Goal: Task Accomplishment & Management: Complete application form

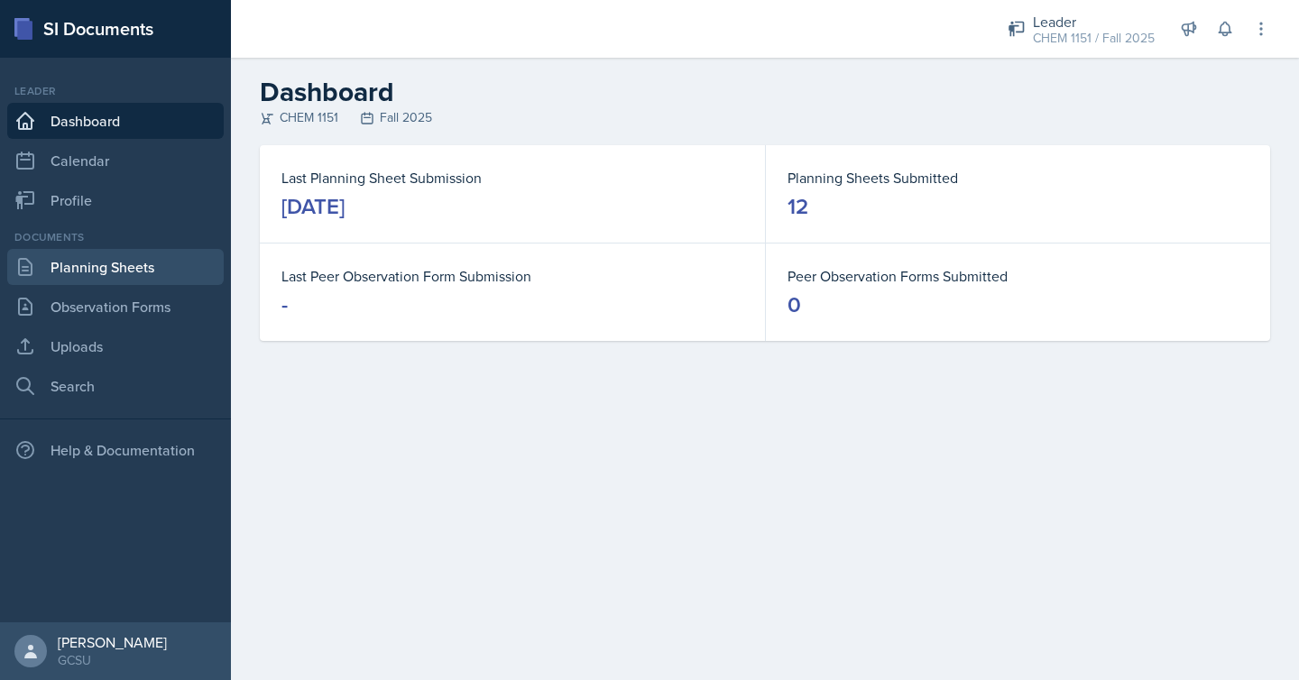
click at [51, 281] on link "Planning Sheets" at bounding box center [115, 267] width 216 height 36
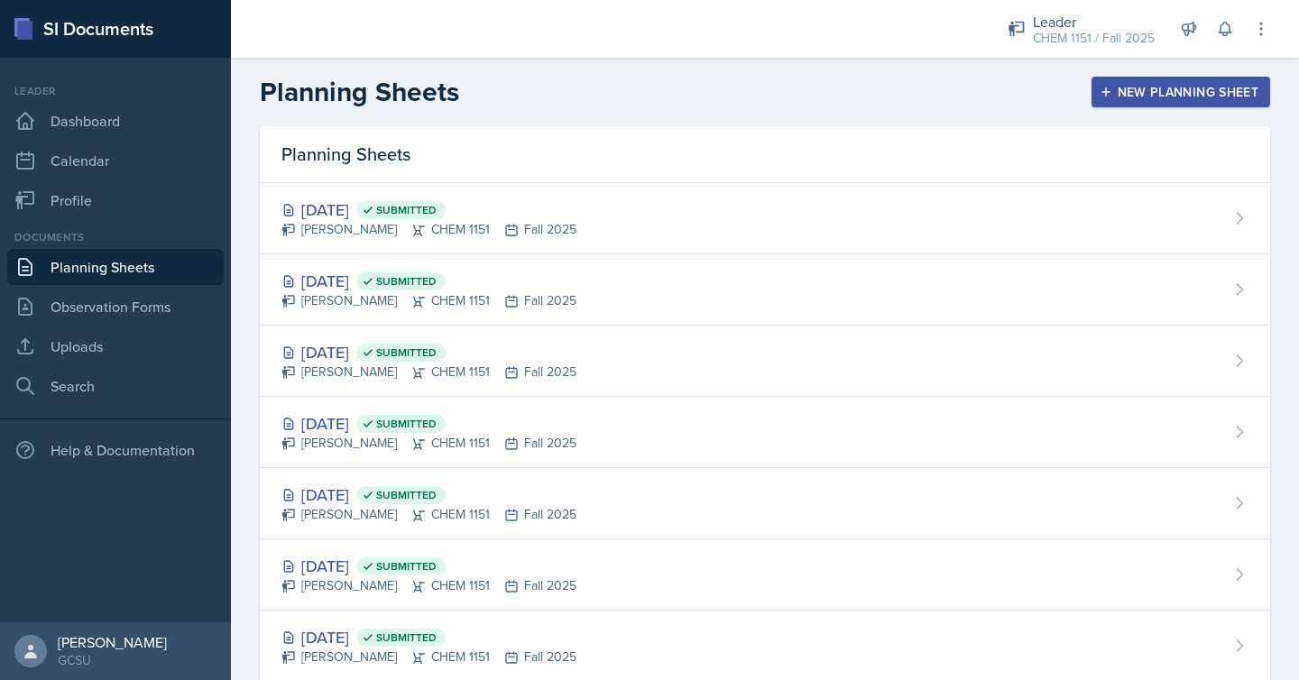
click at [1214, 85] on div "New Planning Sheet" at bounding box center [1180, 92] width 155 height 14
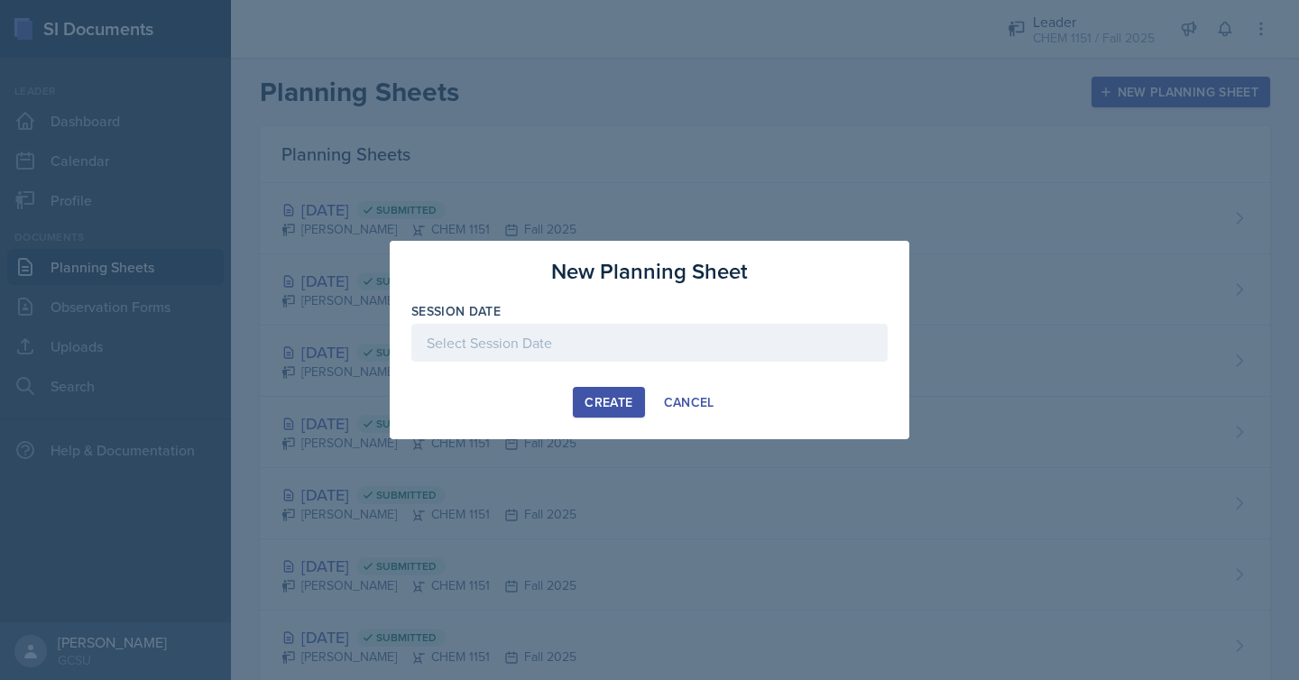
click at [776, 328] on div at bounding box center [649, 343] width 476 height 38
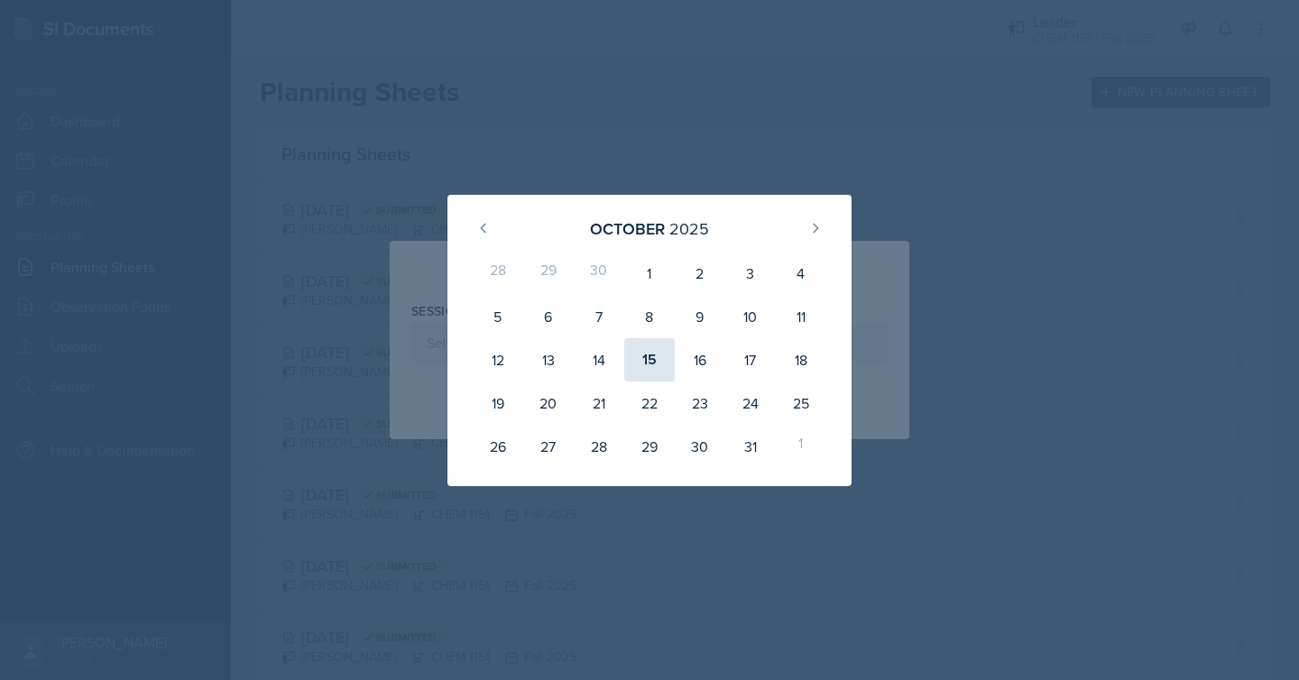
click at [644, 353] on div "15" at bounding box center [649, 359] width 50 height 43
type input "[DATE]"
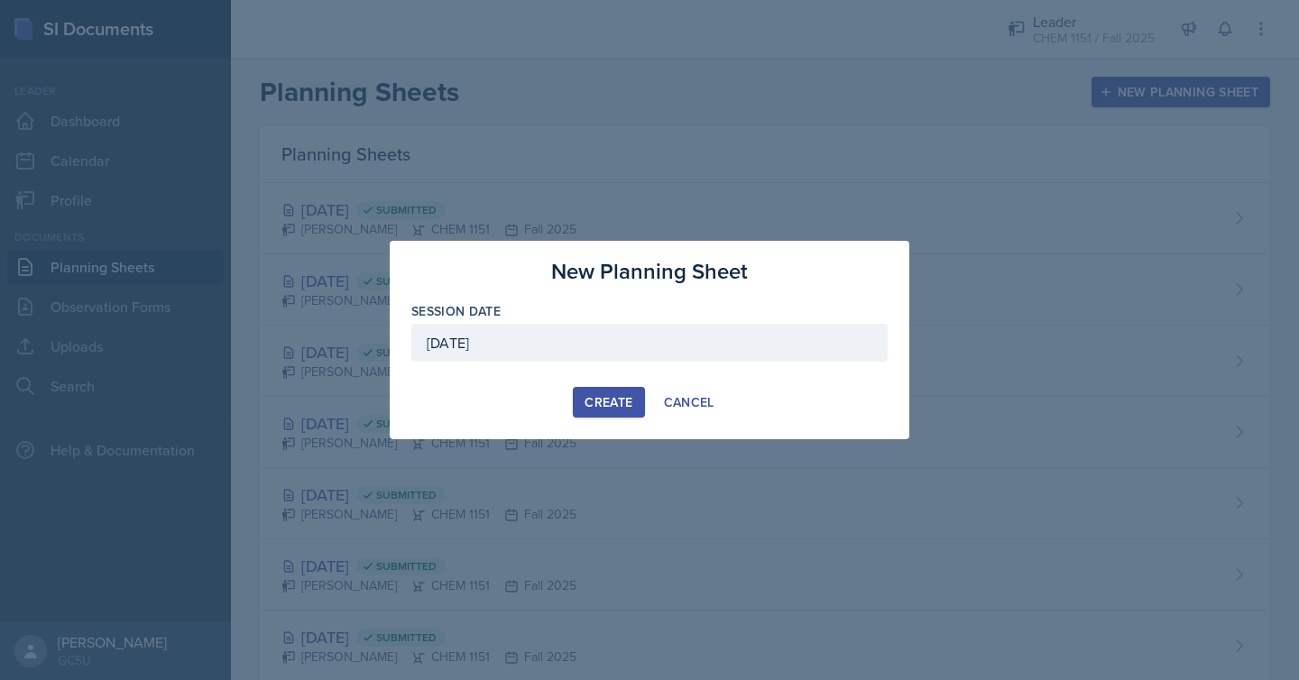
click at [589, 415] on button "Create" at bounding box center [608, 402] width 71 height 31
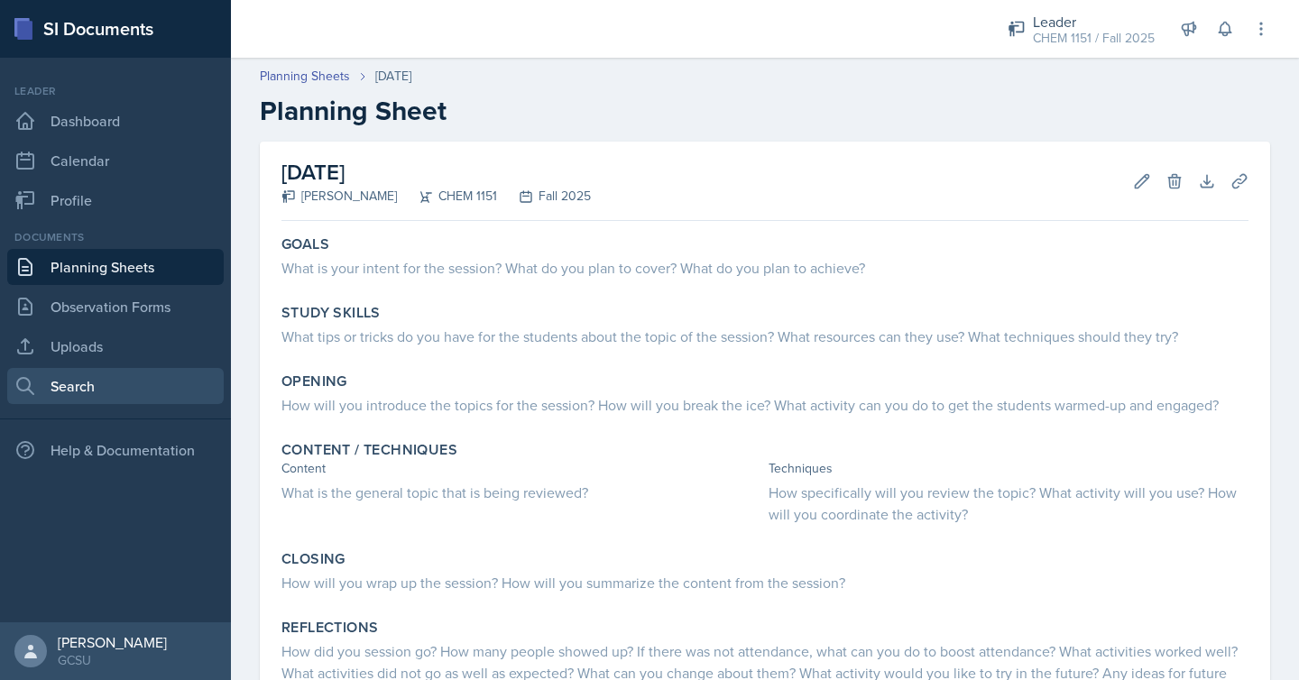
click at [106, 389] on link "Search" at bounding box center [115, 386] width 216 height 36
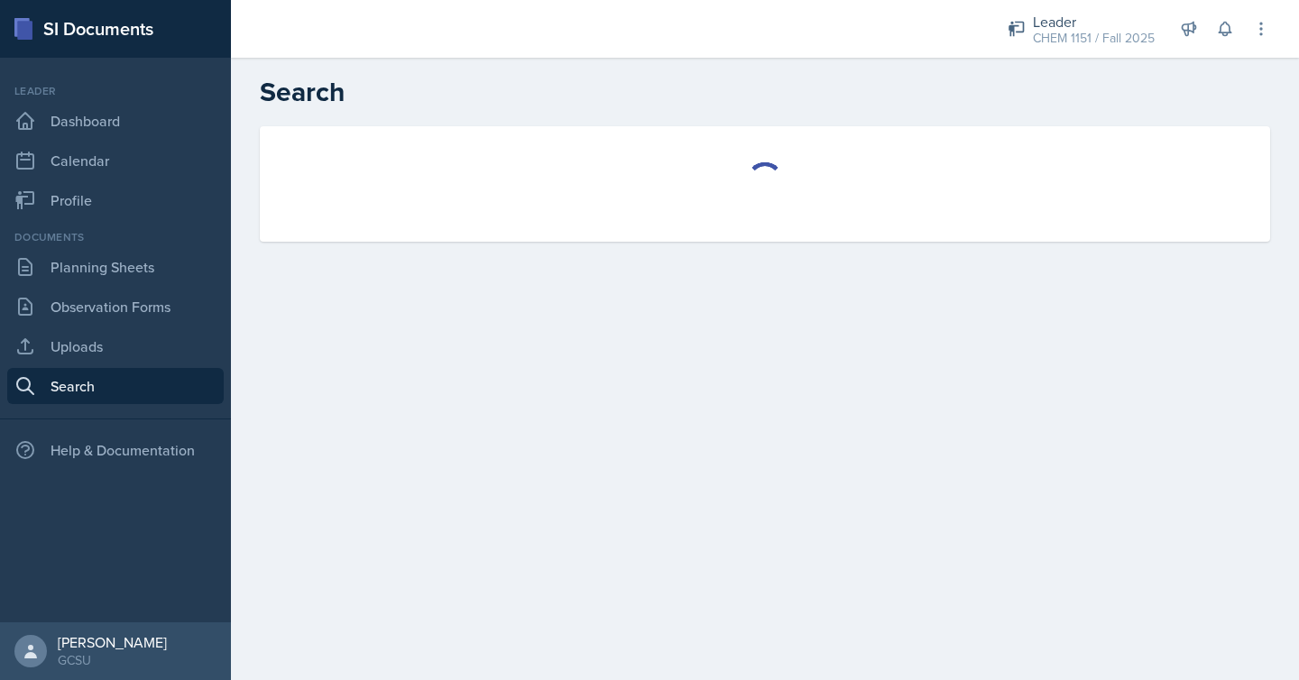
select select "all"
select select "1"
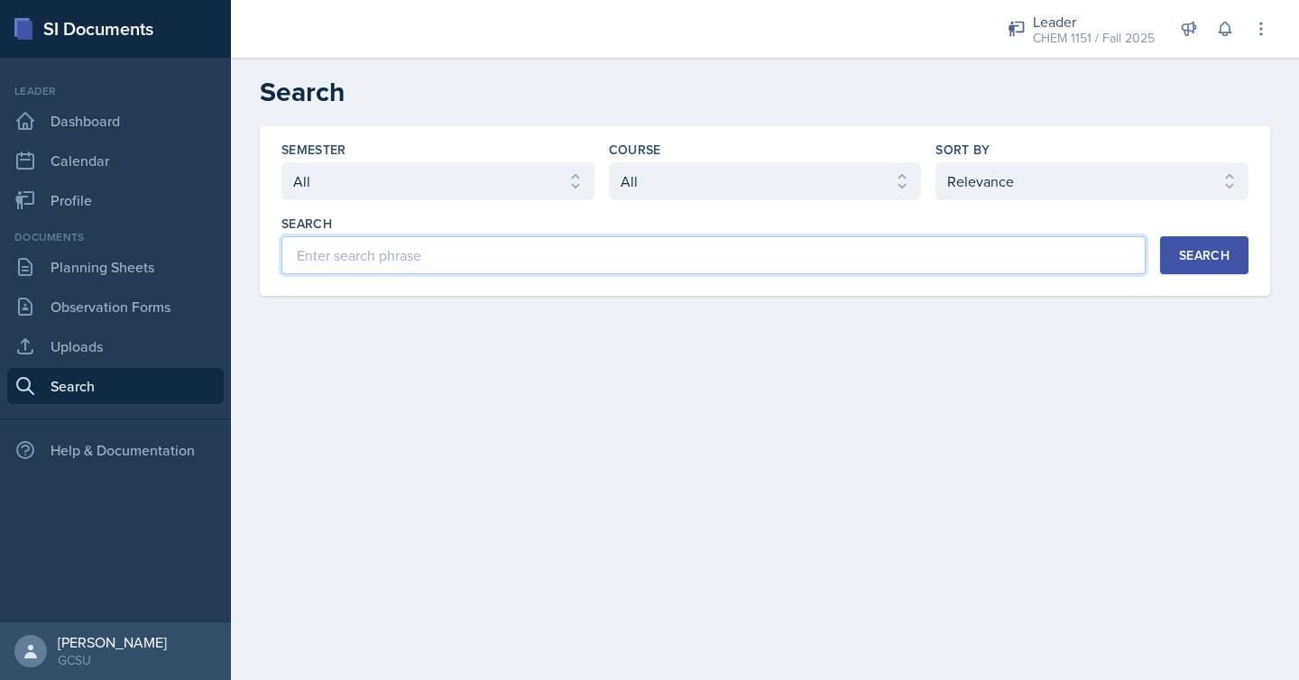
click at [821, 255] on input at bounding box center [713, 255] width 864 height 38
type input "oxidation"
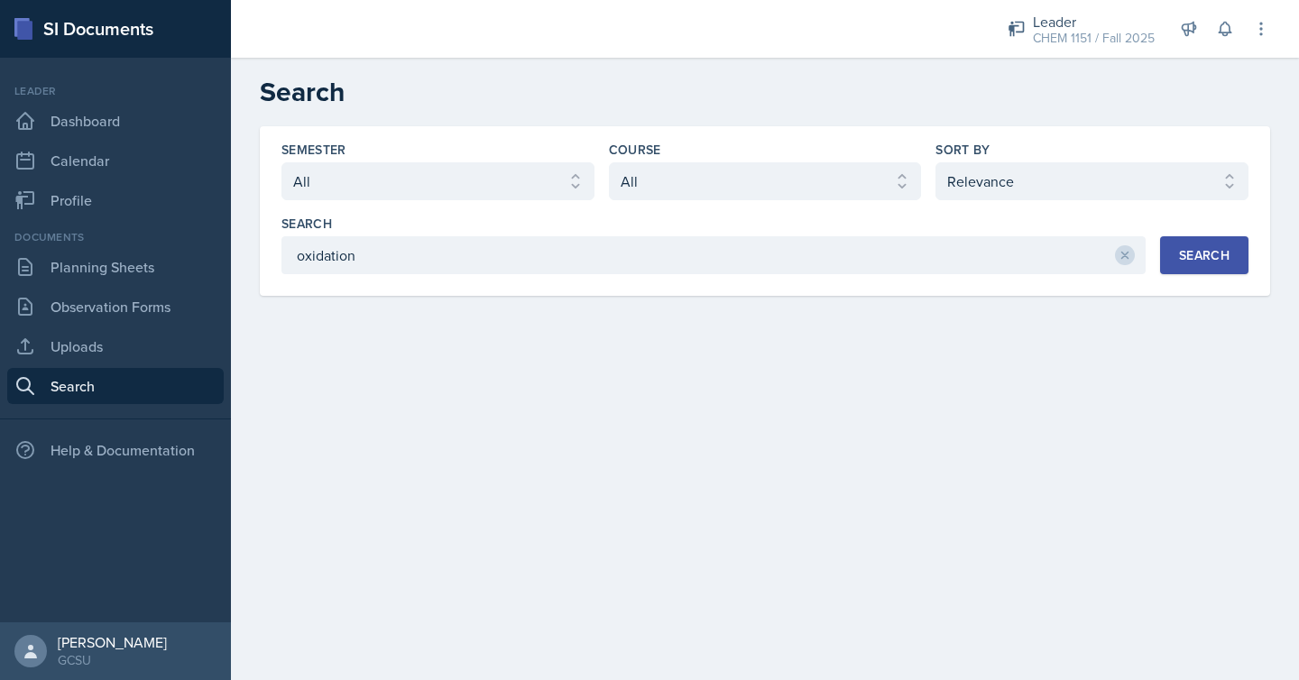
click at [1182, 258] on div "Search" at bounding box center [1204, 255] width 50 height 14
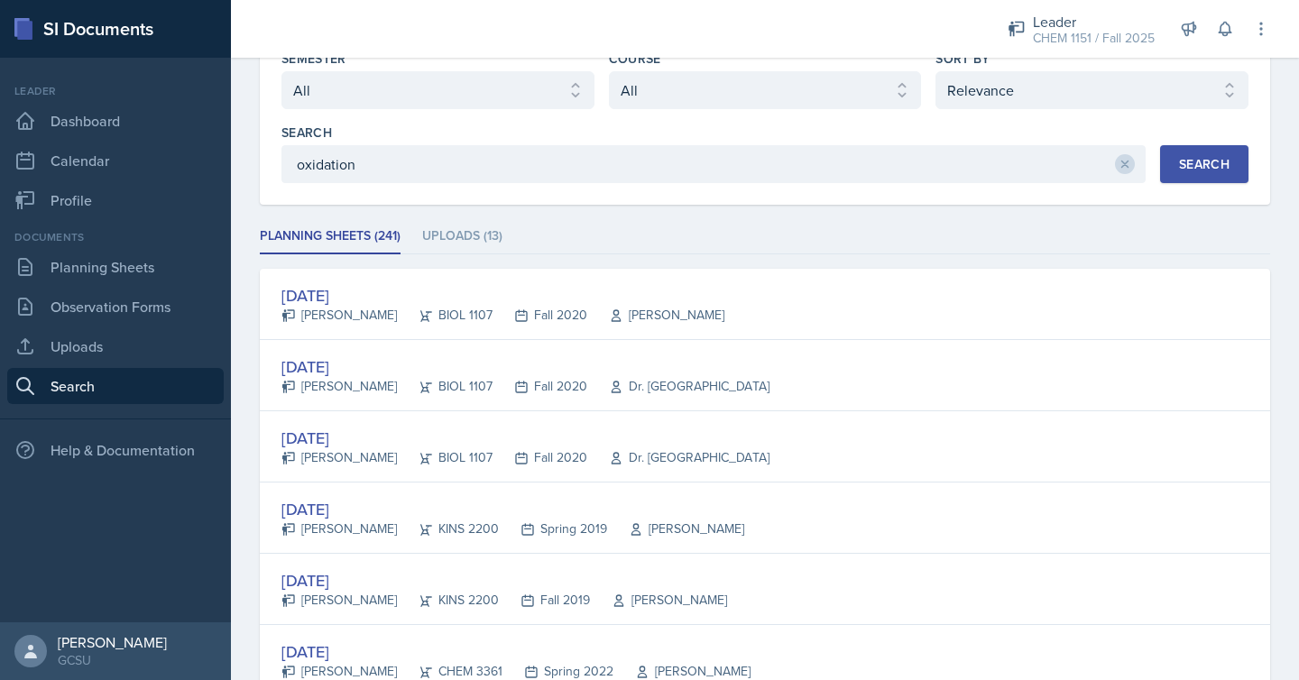
scroll to position [119, 0]
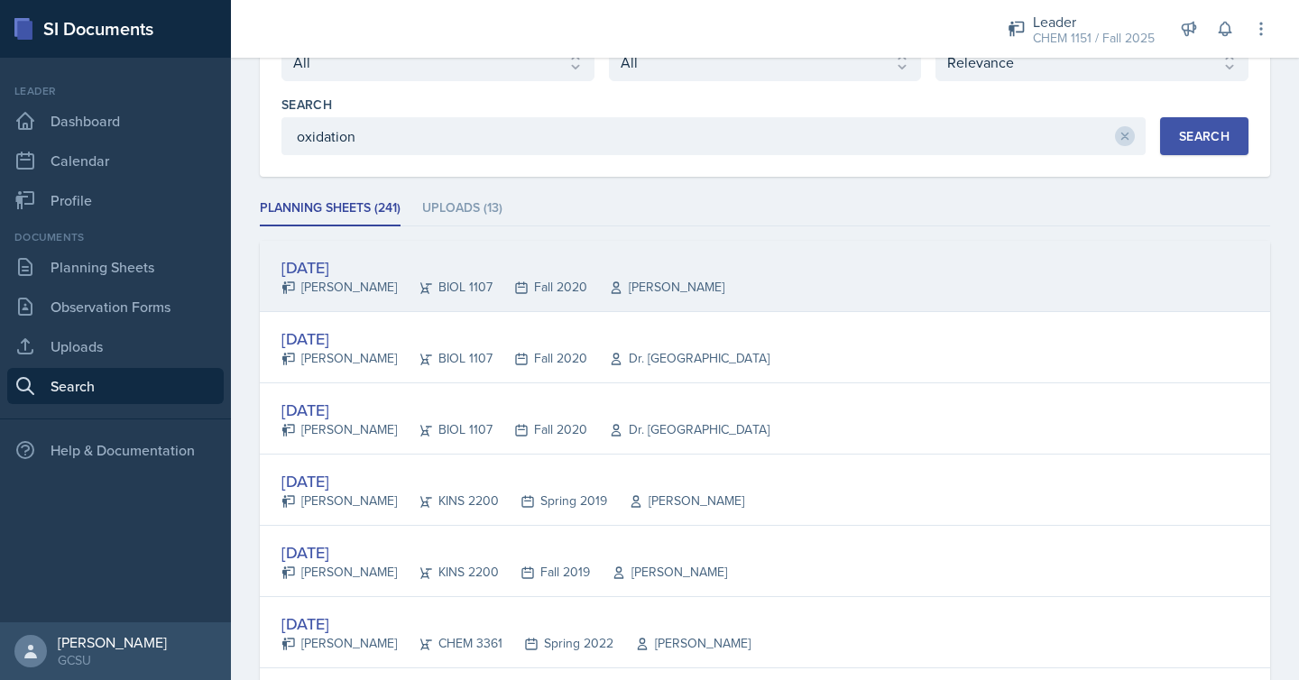
click at [983, 289] on div "[DATE] [PERSON_NAME] BIOL 1107 Fall 2020 [PERSON_NAME]" at bounding box center [765, 276] width 1010 height 71
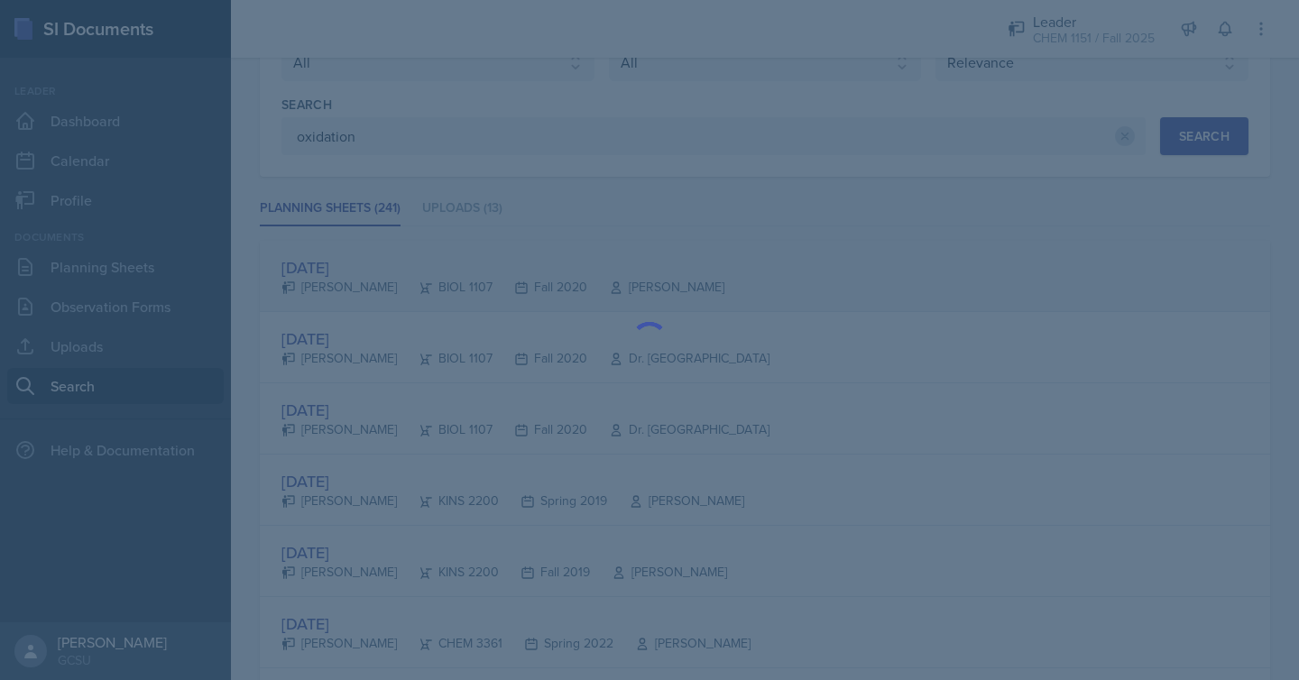
click at [983, 289] on div at bounding box center [649, 340] width 1299 height 680
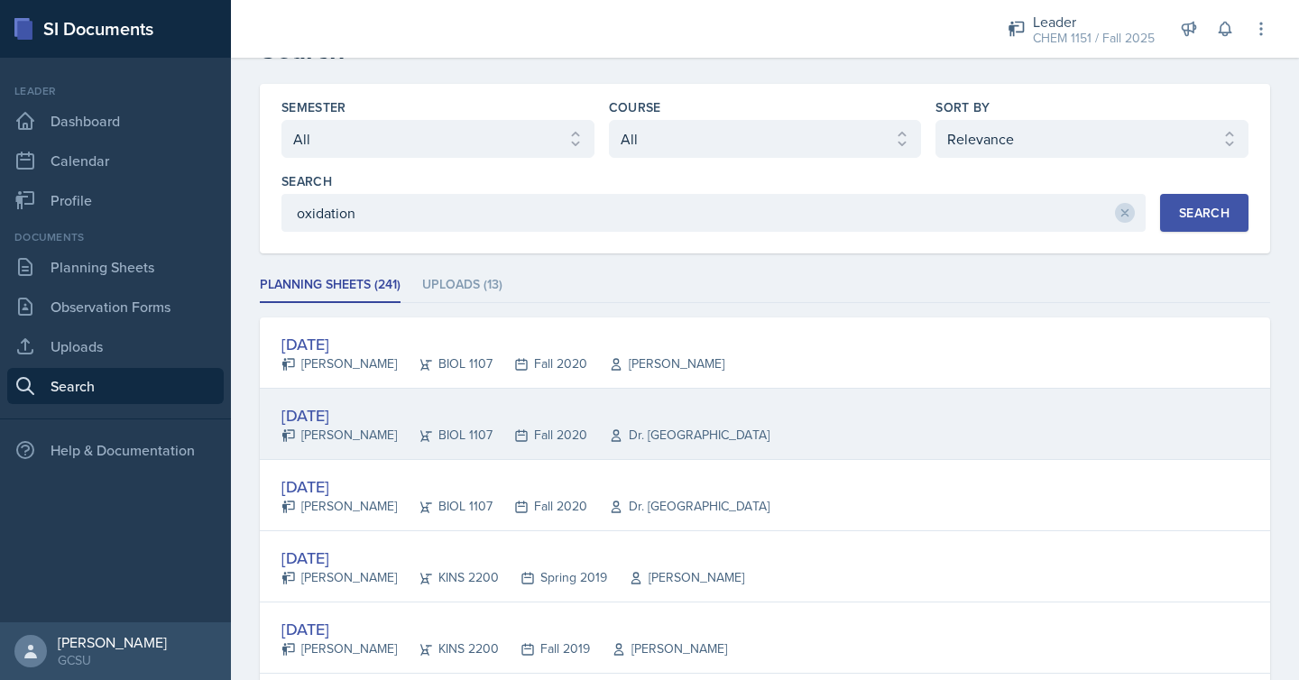
scroll to position [0, 0]
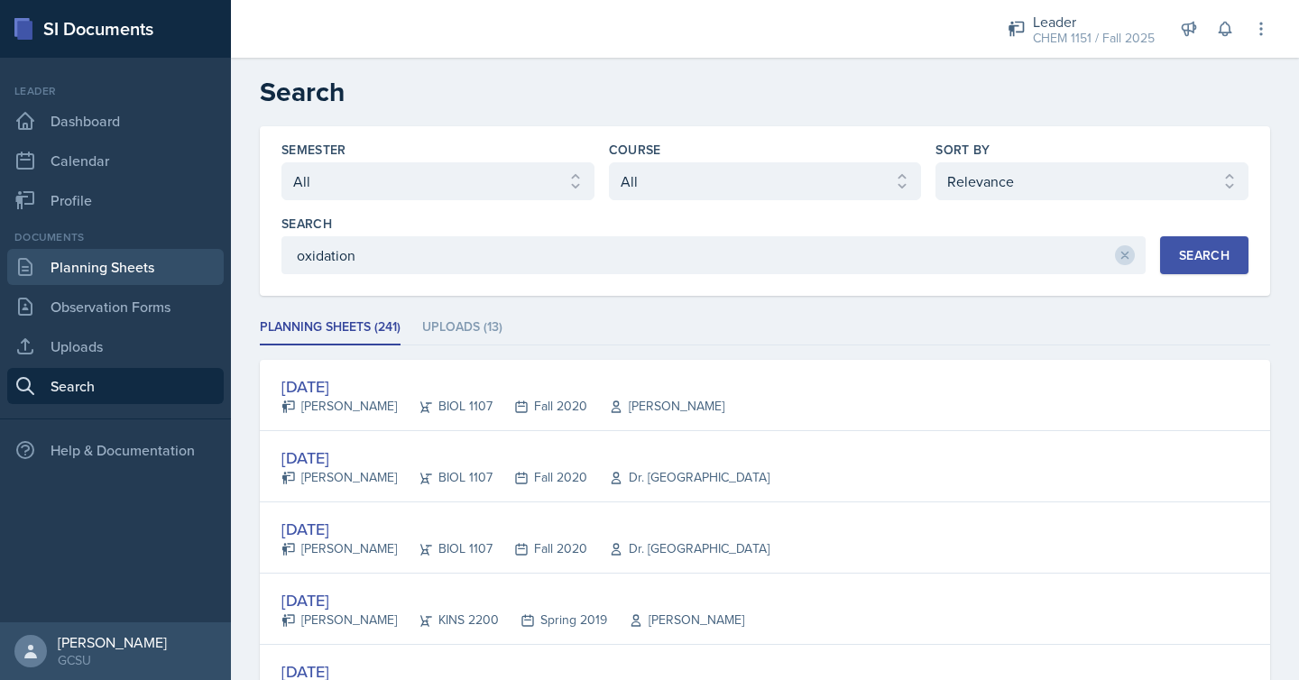
click at [147, 272] on link "Planning Sheets" at bounding box center [115, 267] width 216 height 36
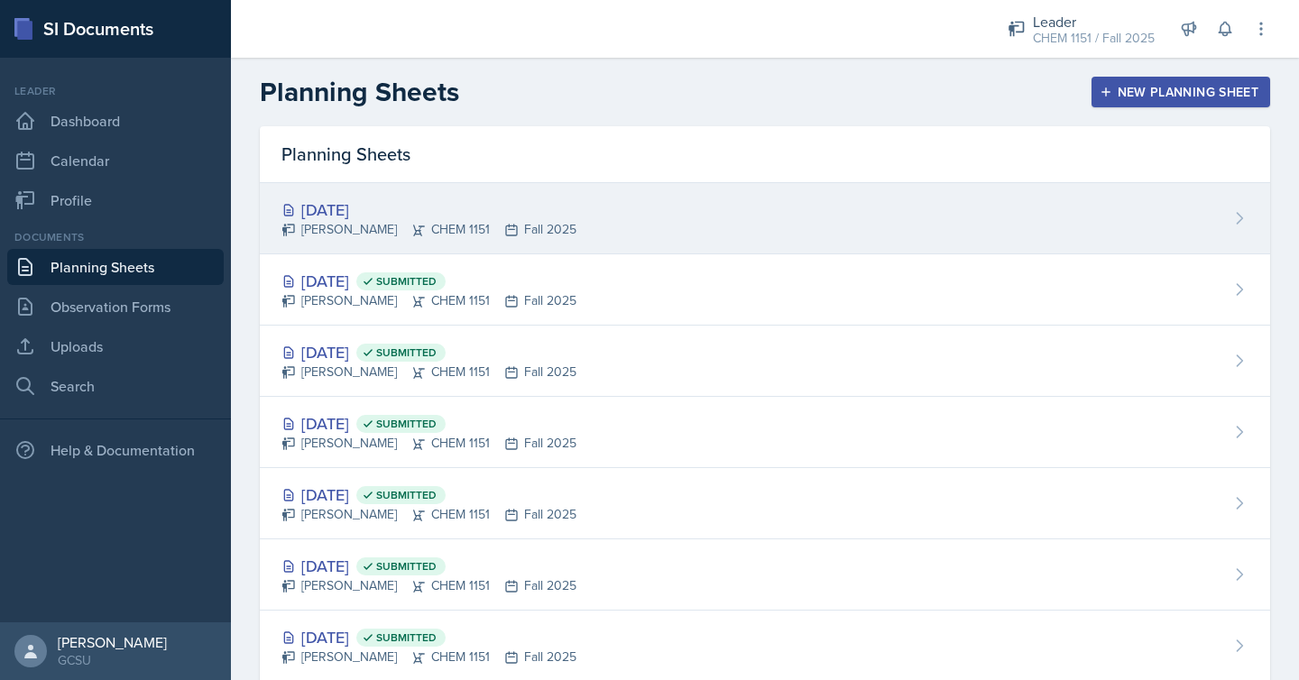
click at [751, 193] on div "[DATE] Odeya Atar CHEM 1151 Fall 2025" at bounding box center [765, 218] width 1010 height 71
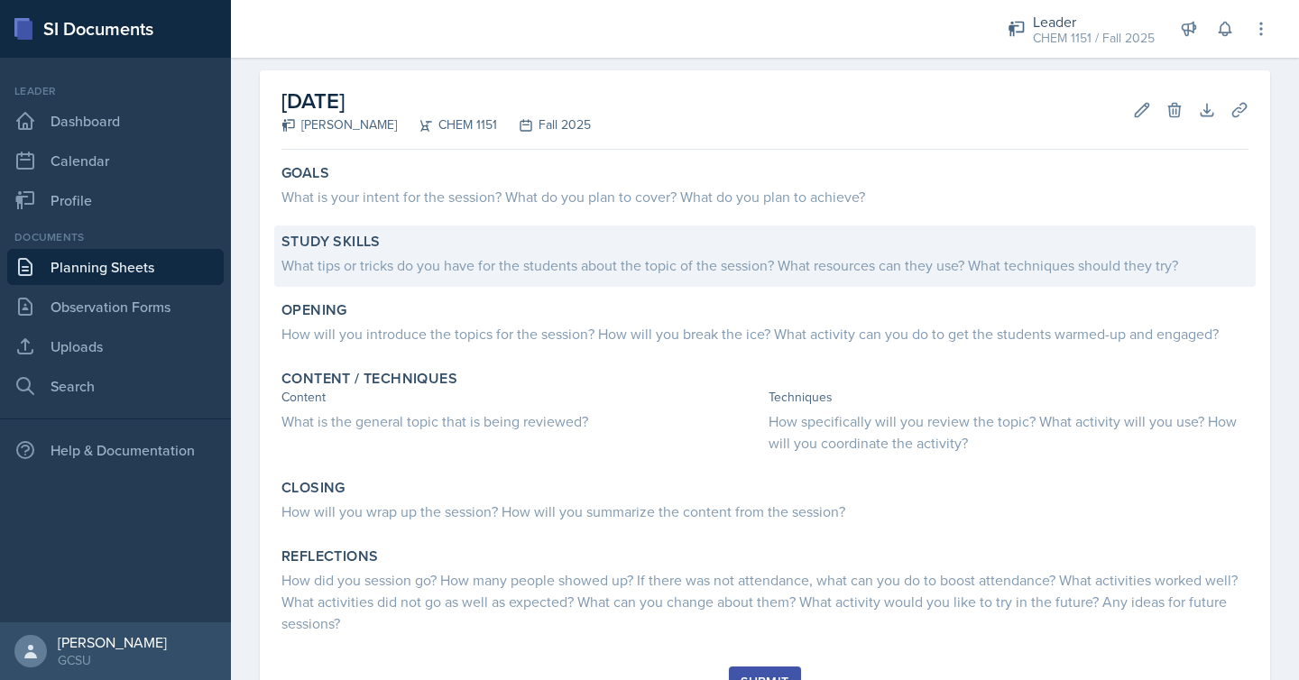
scroll to position [76, 0]
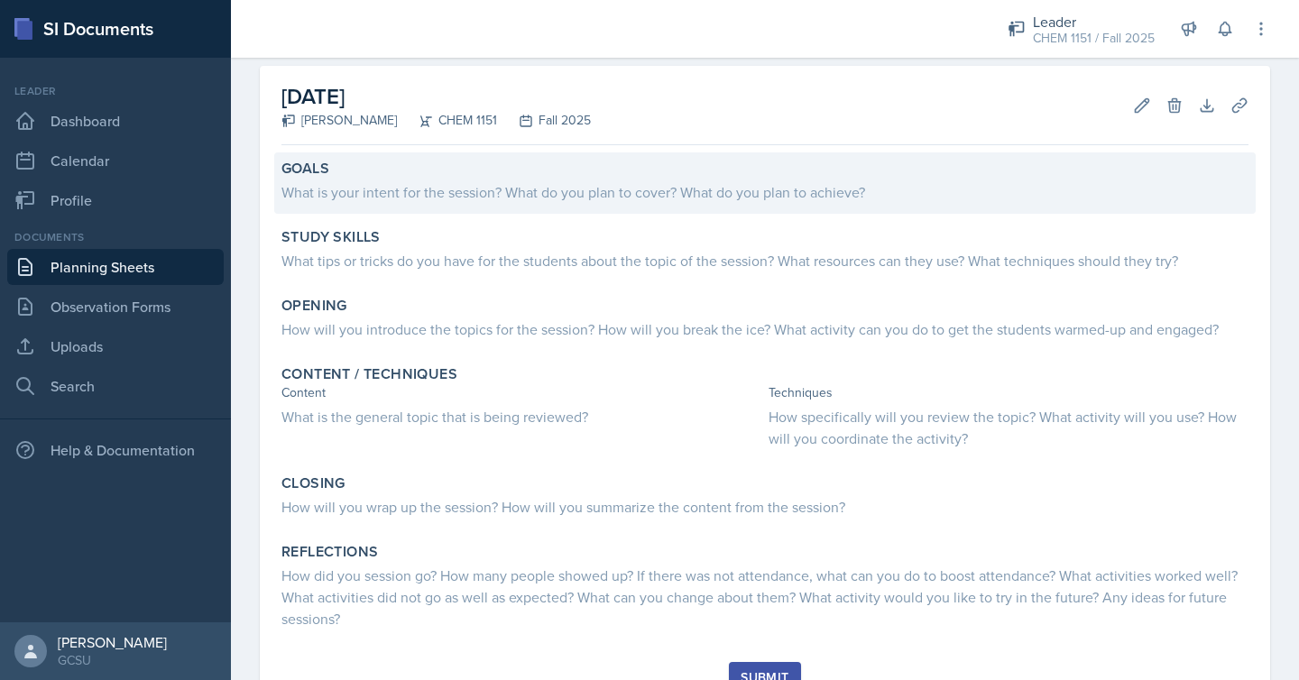
click at [818, 171] on div "Goals" at bounding box center [764, 169] width 967 height 18
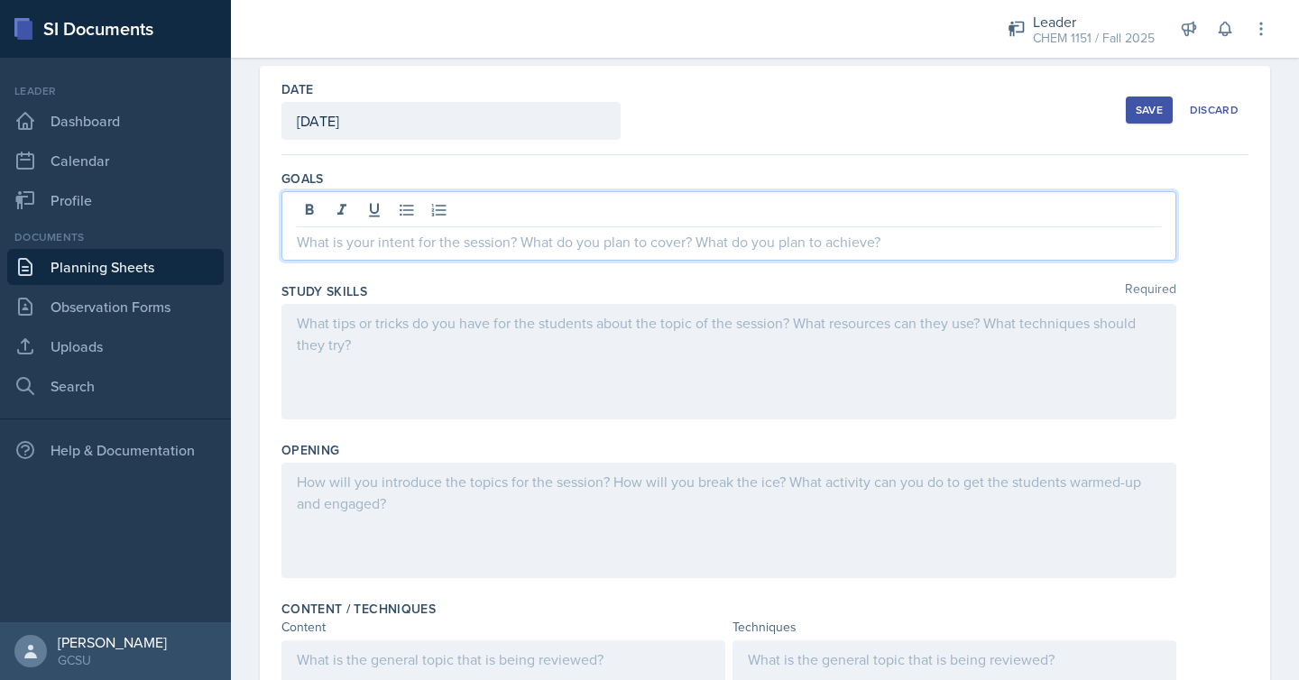
click at [782, 207] on div at bounding box center [728, 225] width 895 height 69
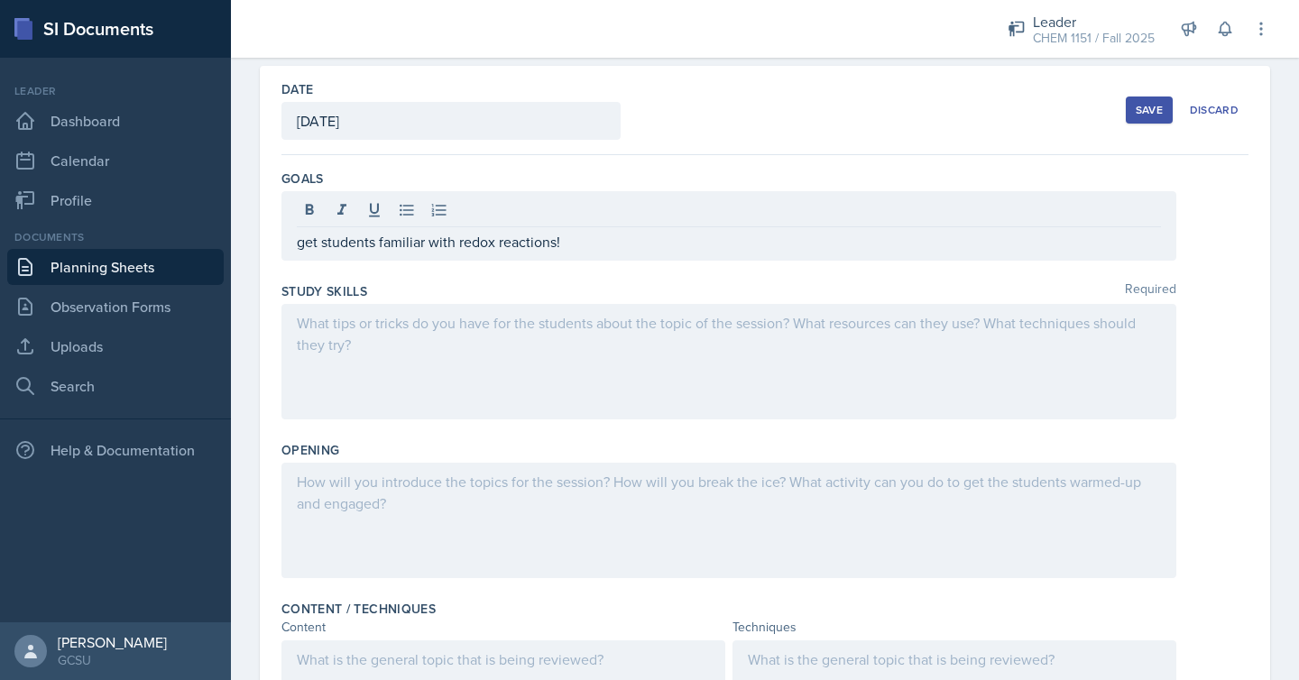
click at [667, 388] on div at bounding box center [728, 361] width 895 height 115
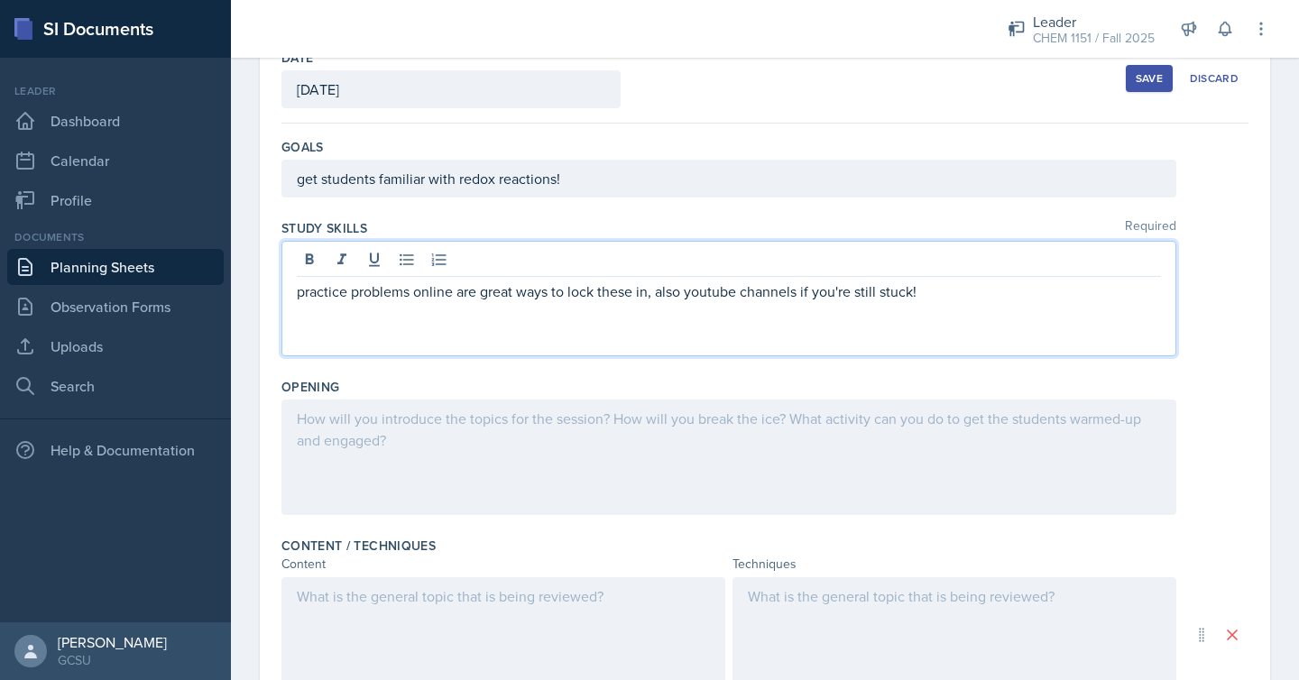
click at [652, 444] on div at bounding box center [728, 456] width 895 height 115
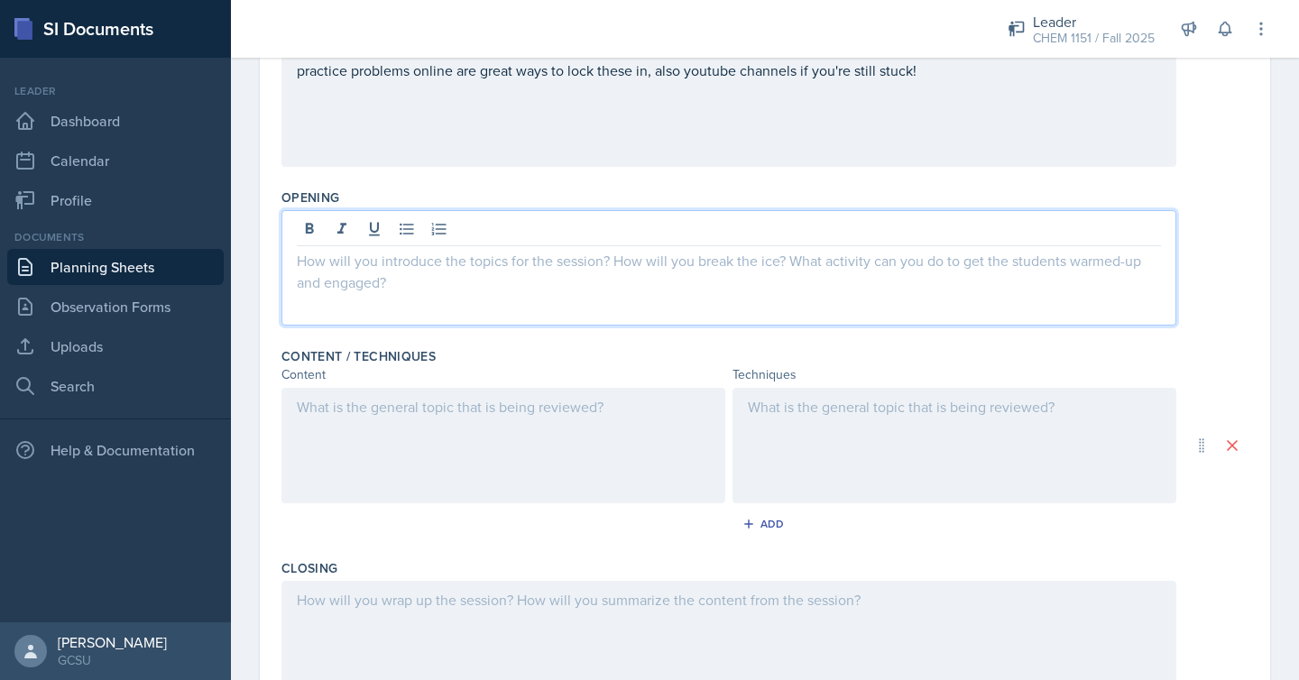
scroll to position [324, 0]
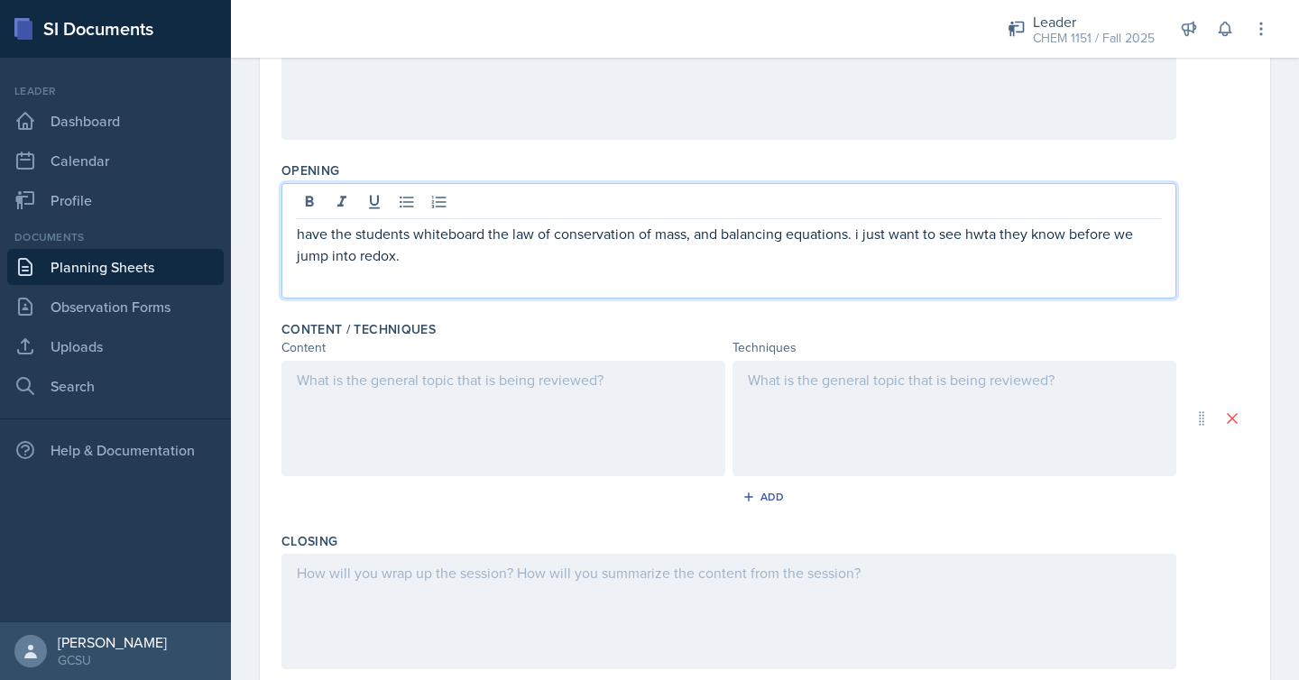
click at [526, 438] on div at bounding box center [503, 418] width 444 height 115
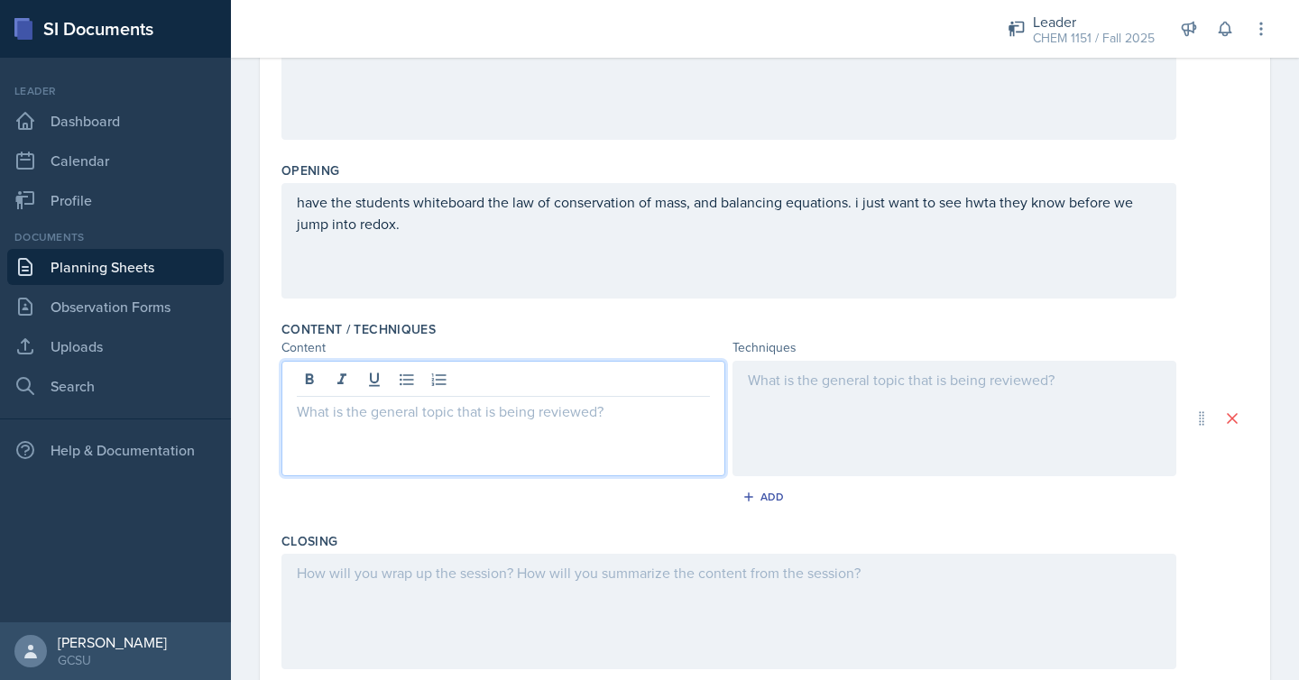
scroll to position [355, 0]
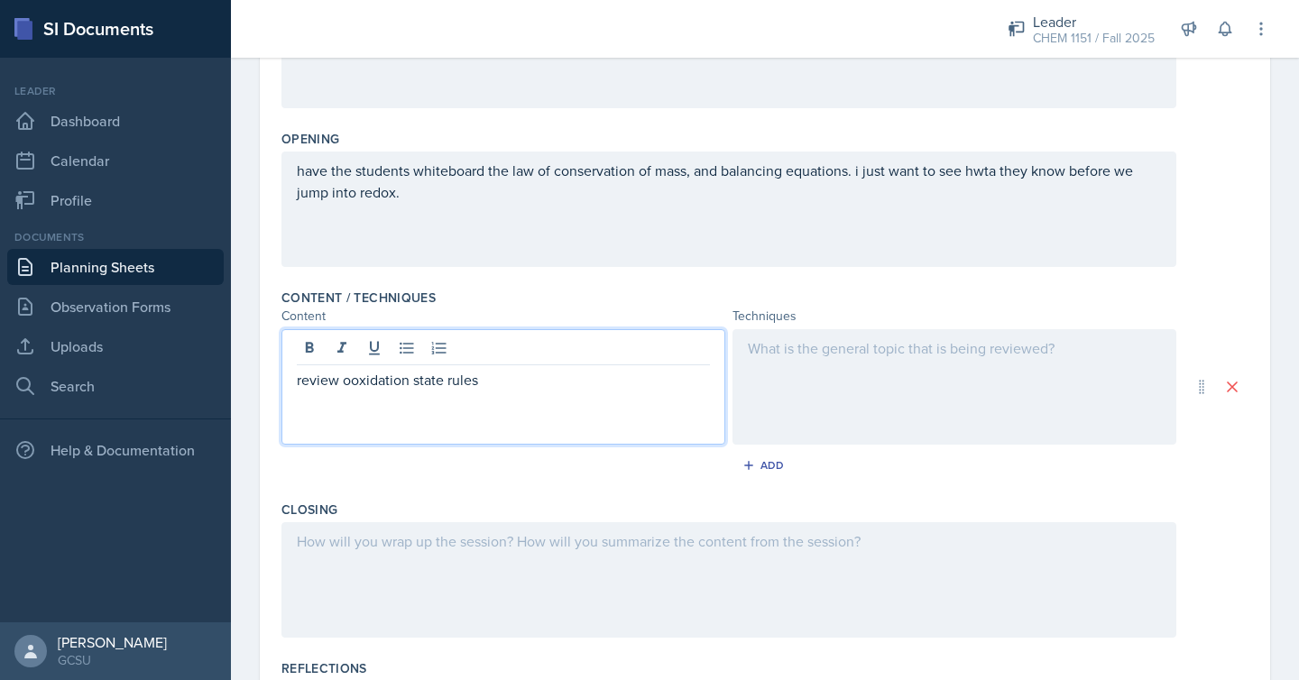
click at [348, 383] on p "review ooxidation state rules" at bounding box center [503, 380] width 413 height 22
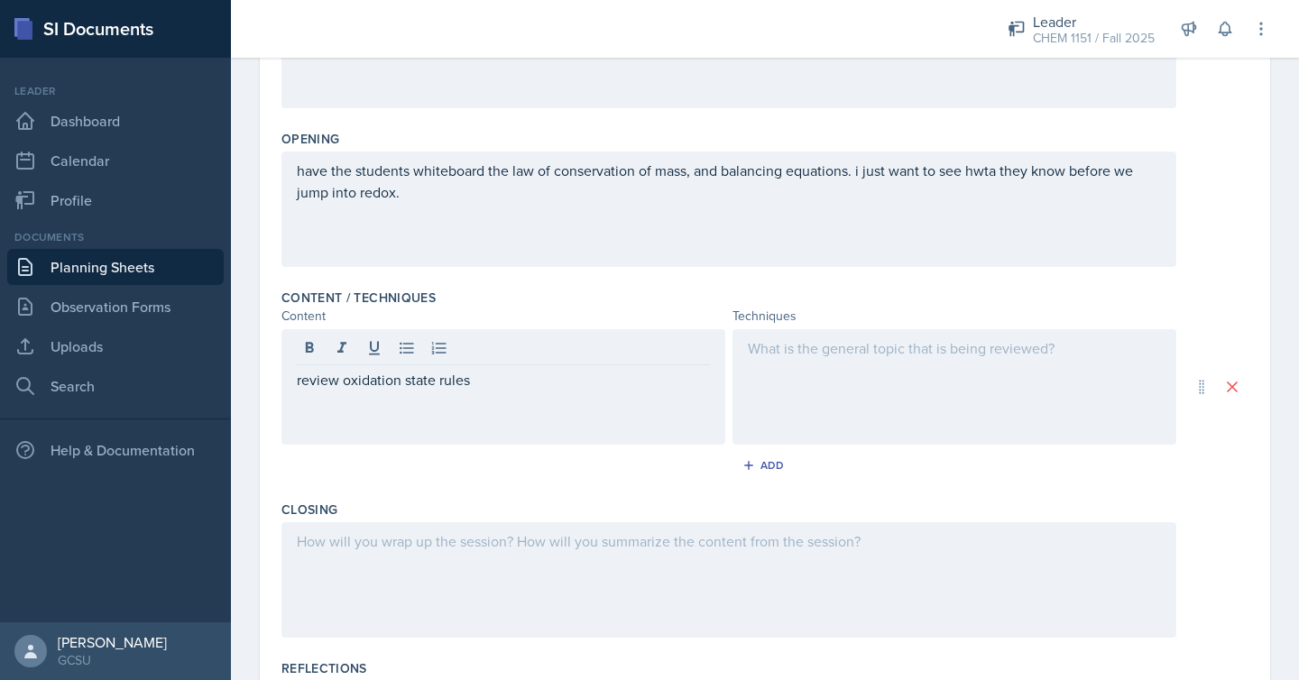
click at [838, 389] on div at bounding box center [954, 386] width 444 height 115
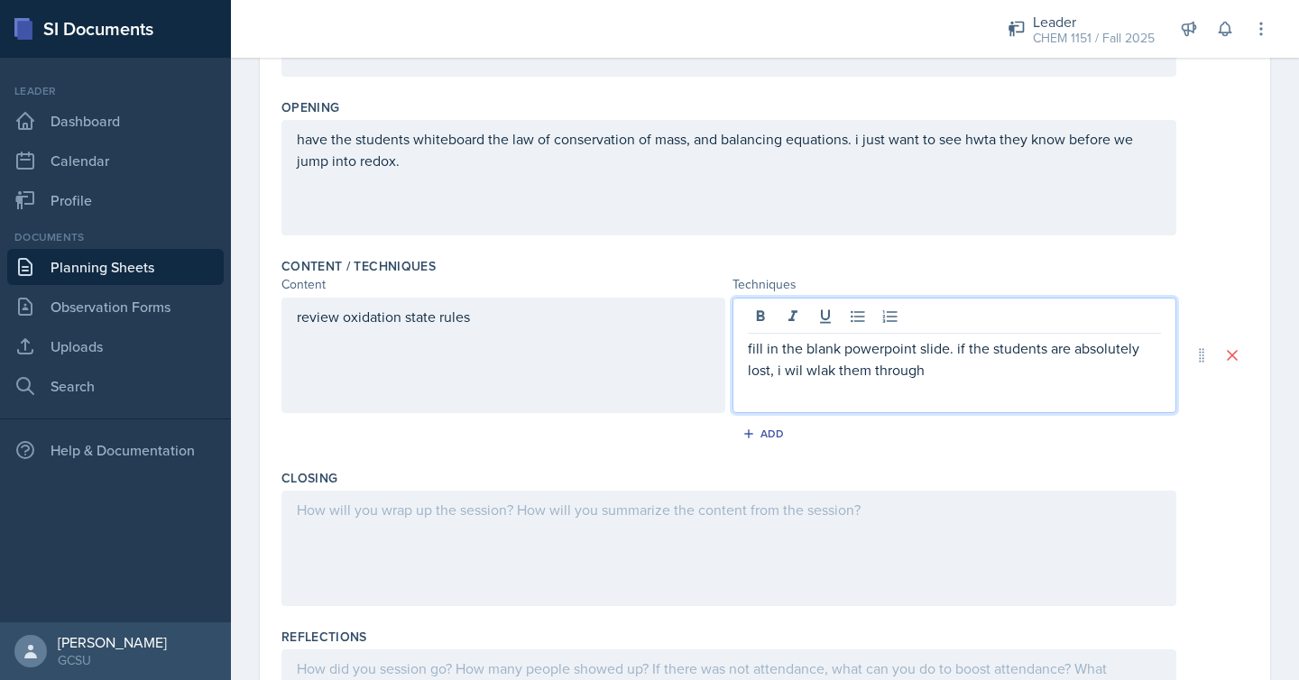
click at [806, 369] on p "fill in the blank powerpoint slide. if the students are absolutely lost, i wil …" at bounding box center [954, 358] width 413 height 43
click at [822, 369] on p "fill in the blank powerpoint slide. if the students are absolutely lost, i will…" at bounding box center [954, 358] width 413 height 43
click at [944, 368] on p "fill in the blank powerpoint slide. if the students are absolutely lost, i will…" at bounding box center [954, 358] width 413 height 43
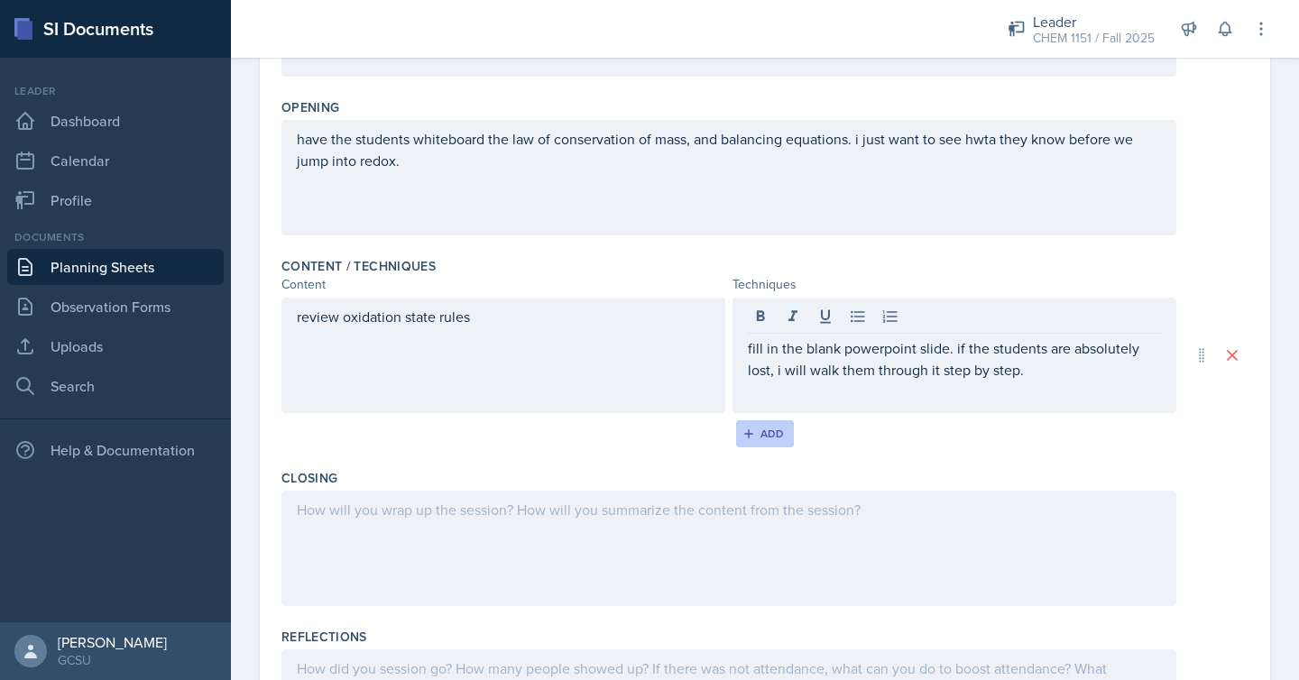
click at [783, 433] on div "Add" at bounding box center [765, 434] width 39 height 14
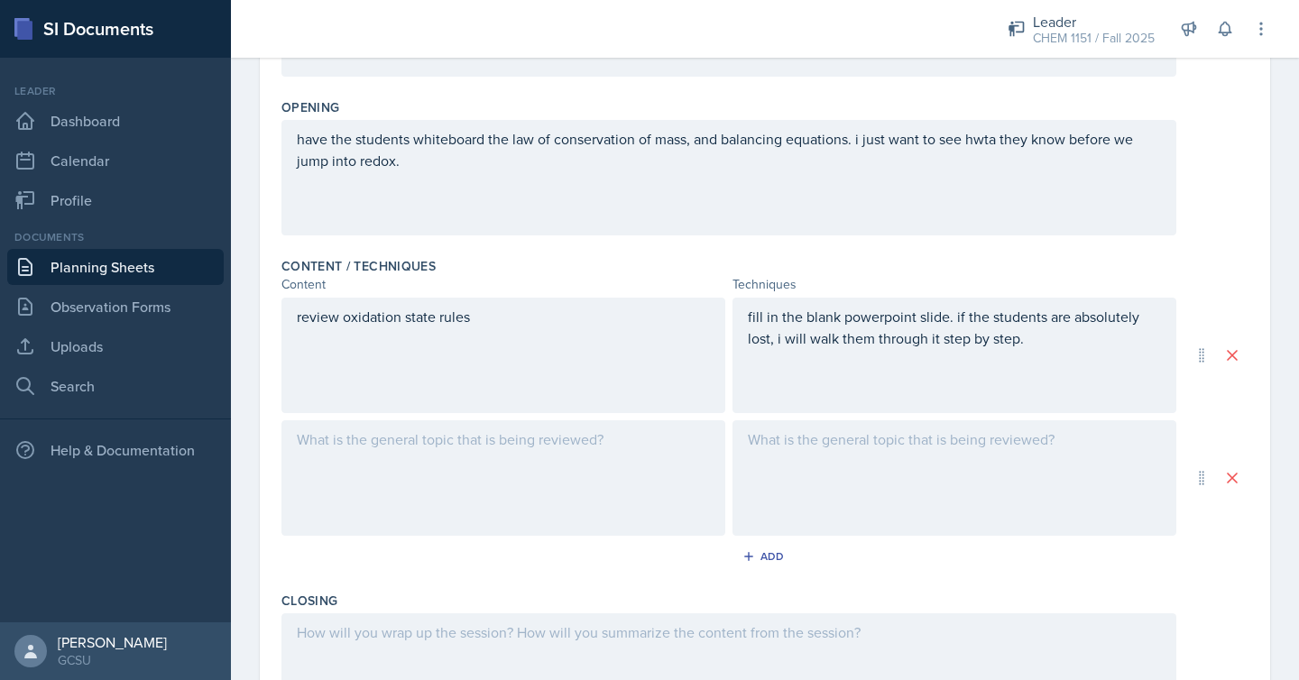
click at [558, 441] on div at bounding box center [503, 477] width 444 height 115
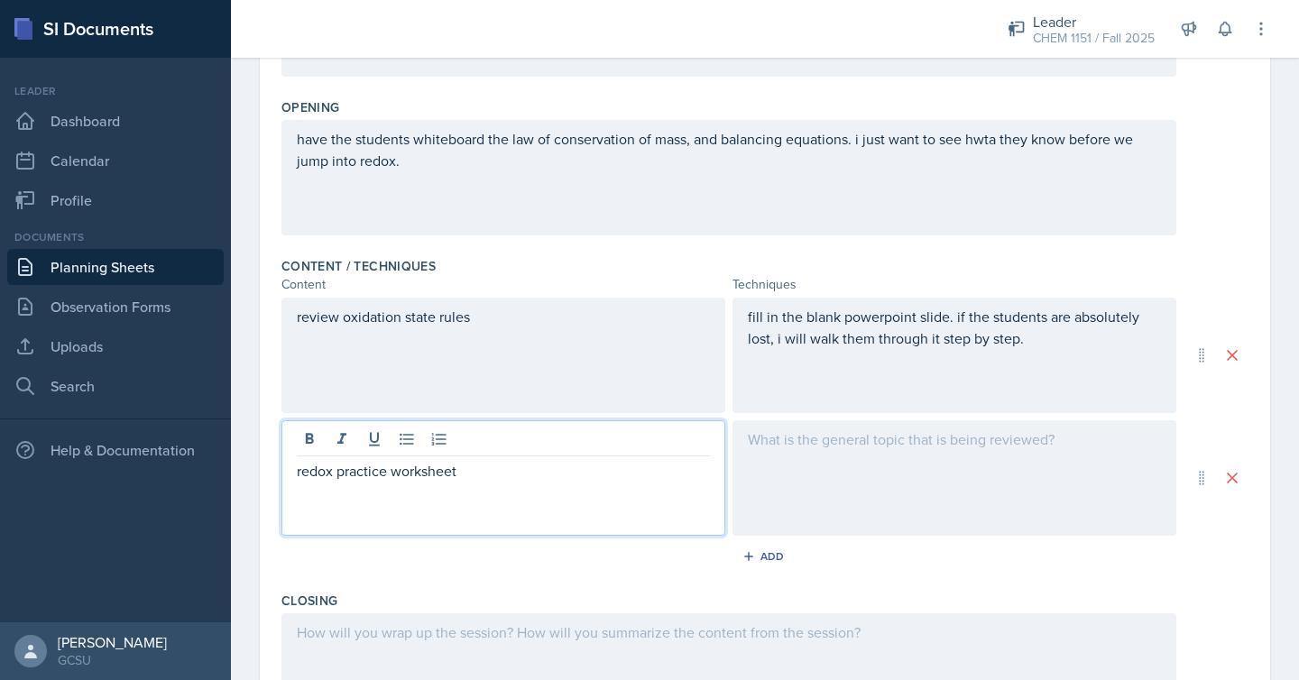
click at [923, 504] on div at bounding box center [954, 477] width 444 height 115
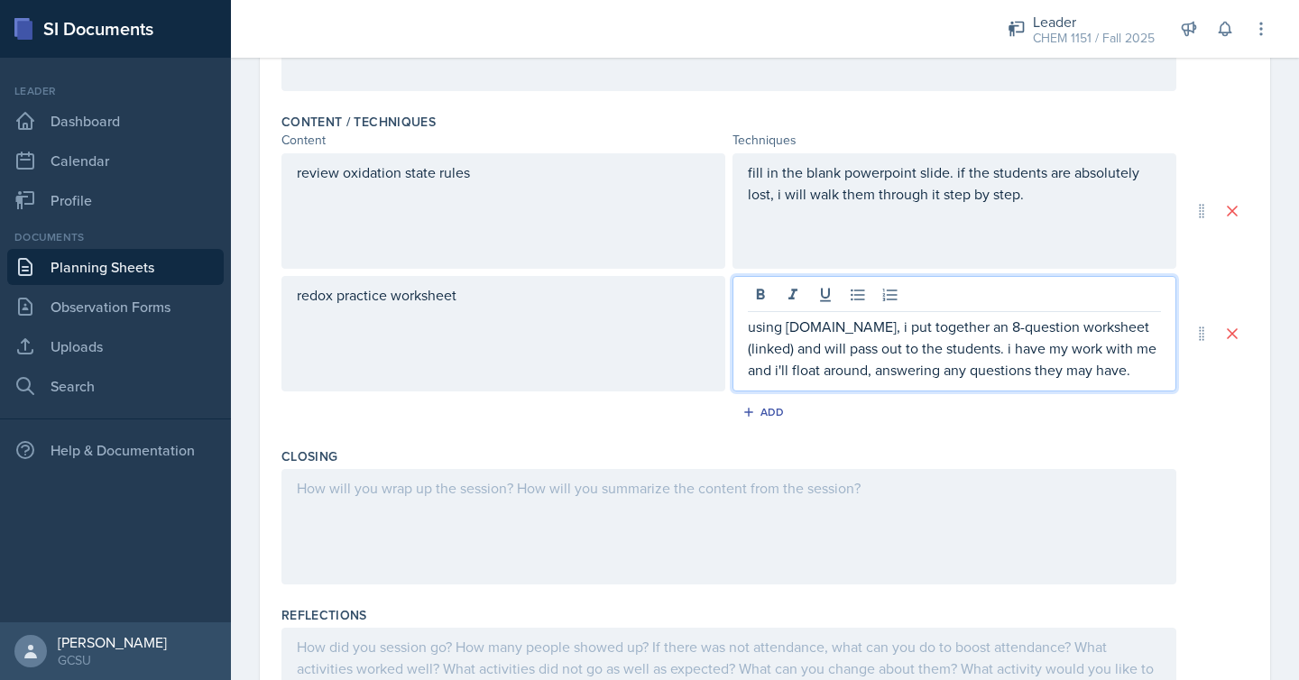
scroll to position [563, 0]
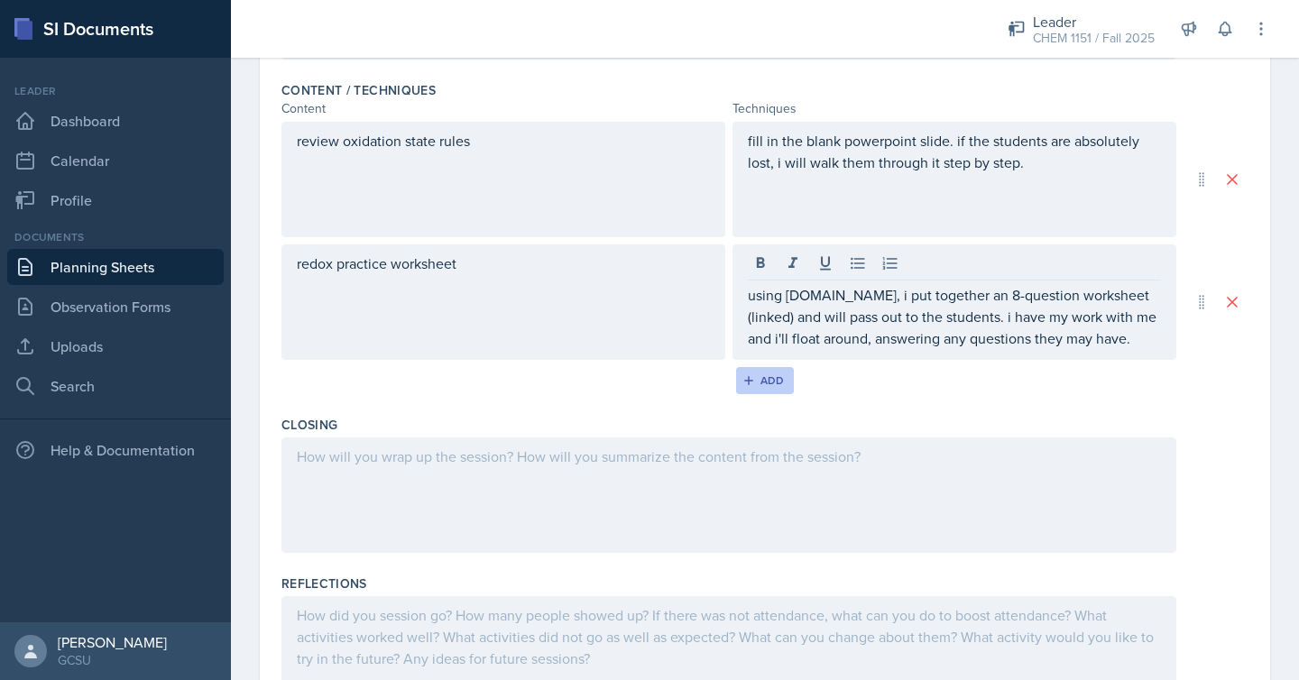
click at [780, 379] on div "Add" at bounding box center [765, 380] width 39 height 14
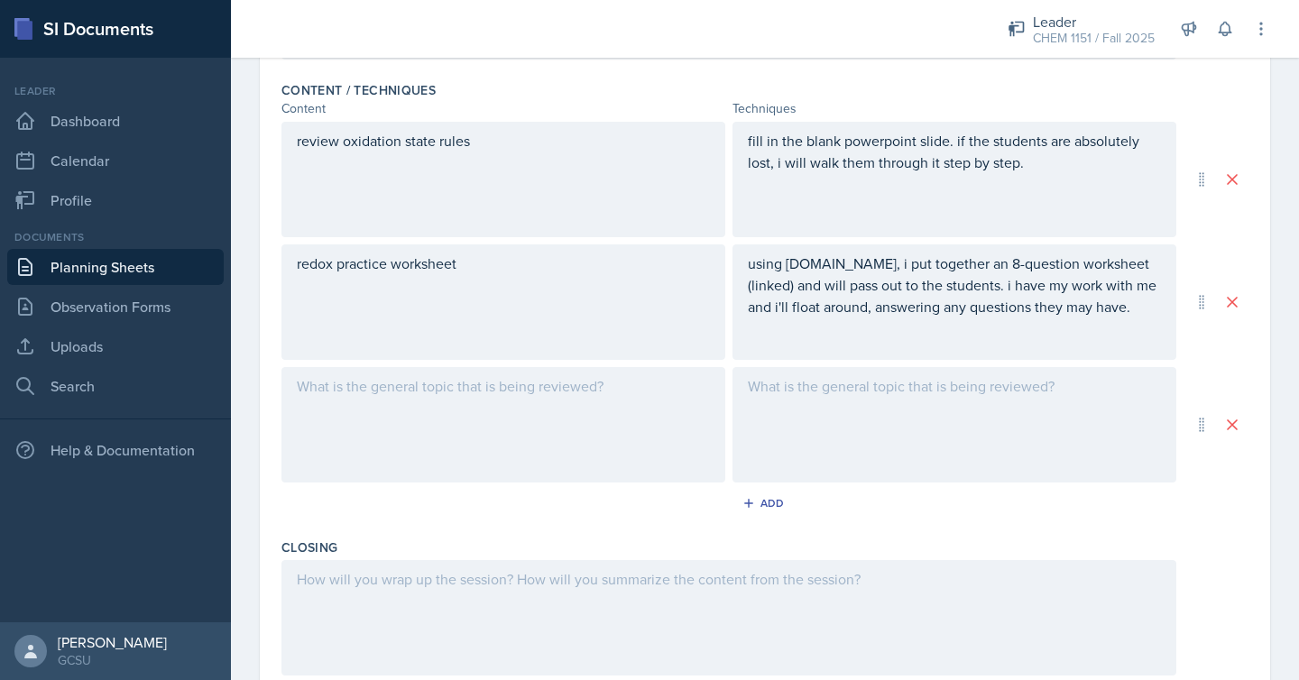
click at [560, 419] on div at bounding box center [503, 424] width 444 height 115
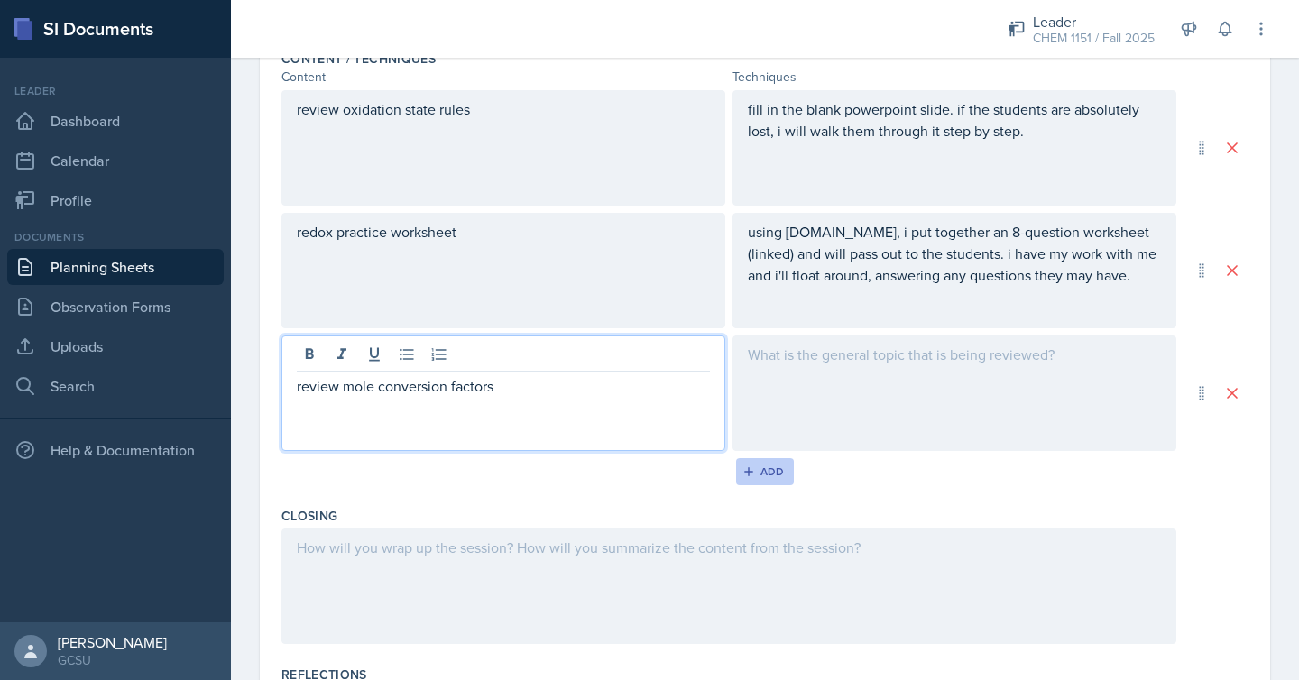
click at [768, 471] on div "Add" at bounding box center [765, 471] width 39 height 14
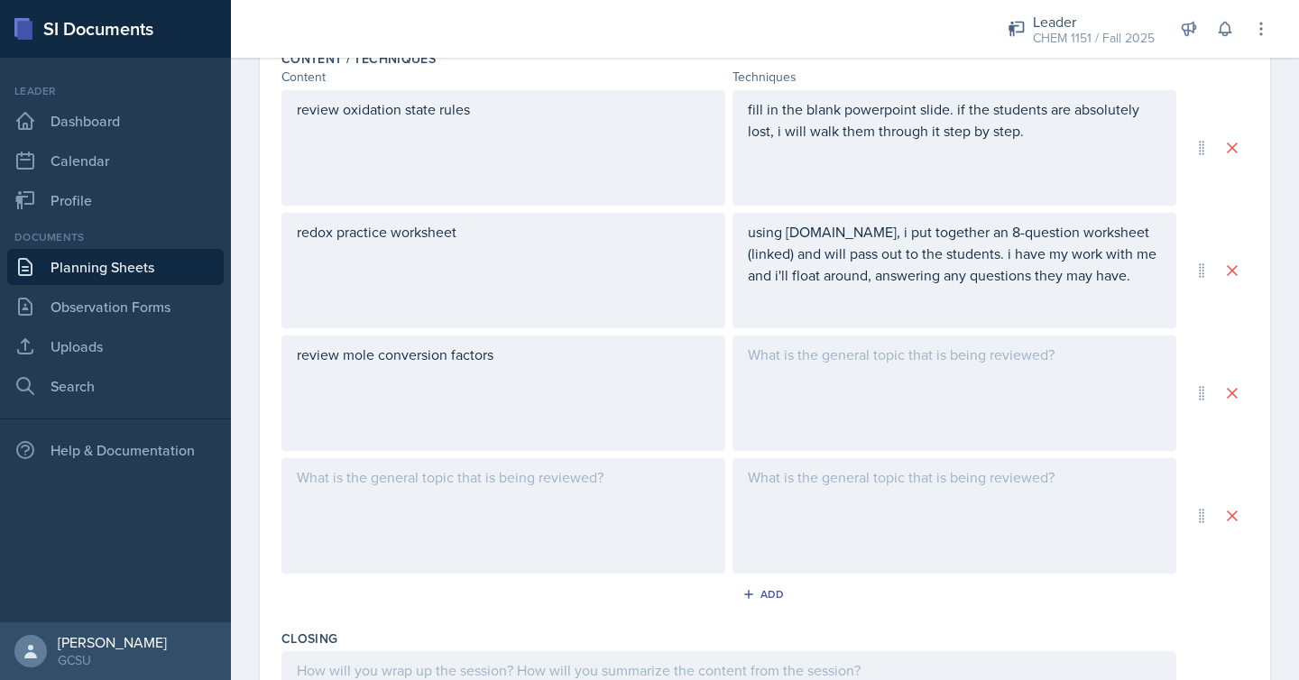
click at [503, 478] on div at bounding box center [503, 515] width 444 height 115
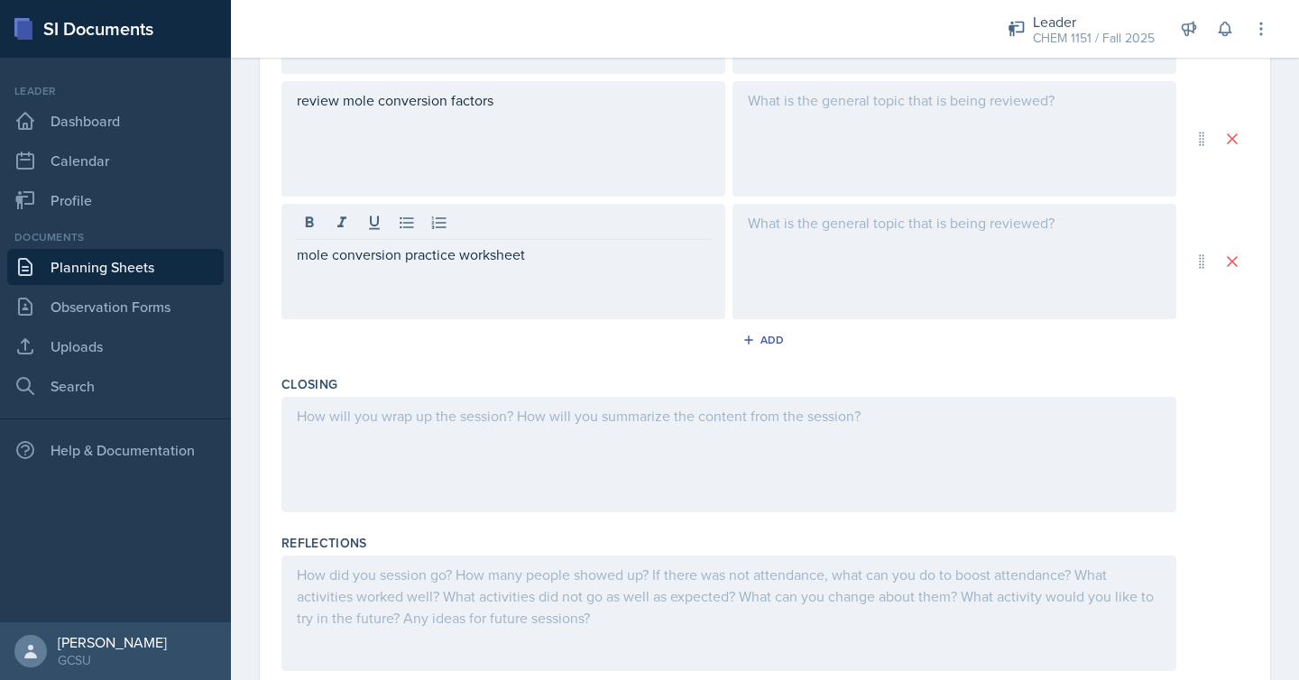
click at [583, 434] on div at bounding box center [728, 454] width 895 height 115
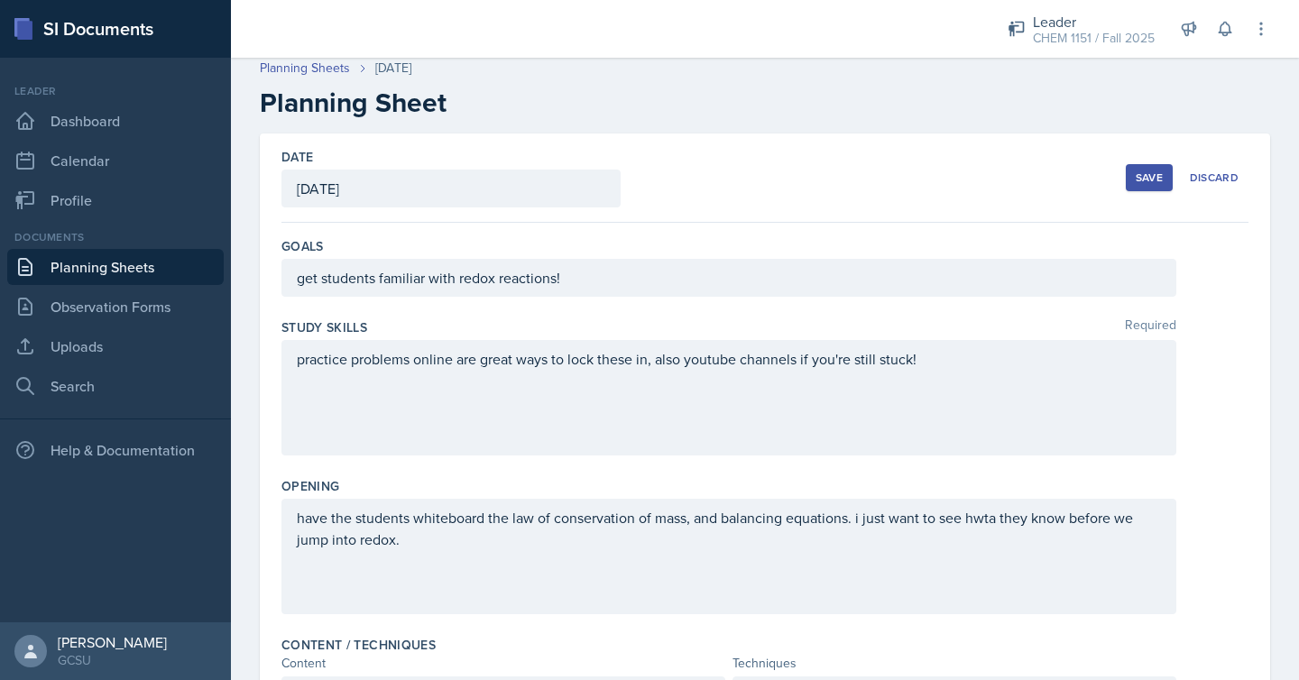
scroll to position [0, 0]
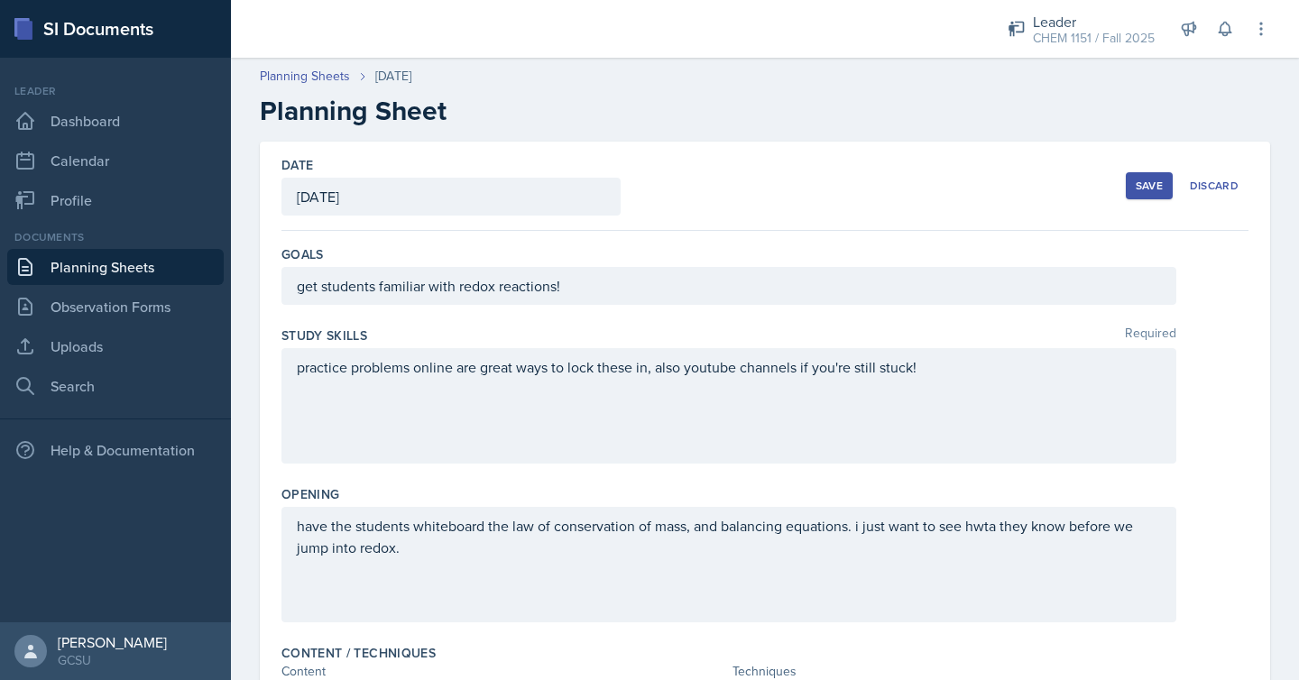
click at [1161, 184] on div "Save" at bounding box center [1148, 186] width 27 height 14
